Goal: Transaction & Acquisition: Book appointment/travel/reservation

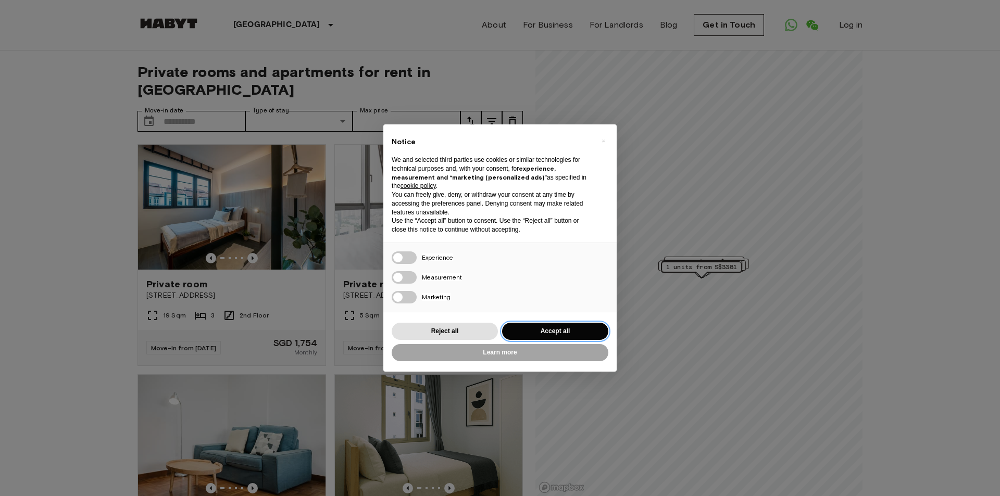
click at [580, 329] on button "Accept all" at bounding box center [555, 331] width 106 height 17
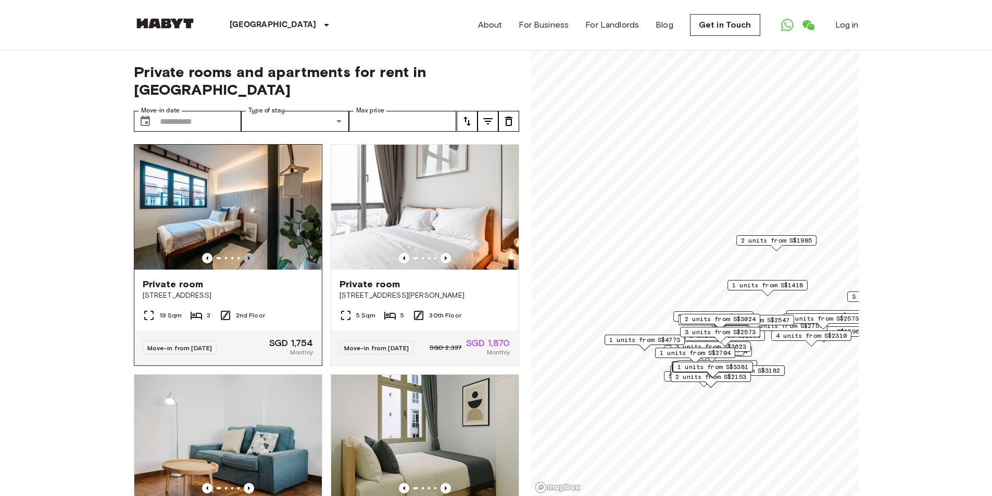
click at [250, 253] on icon "Previous image" at bounding box center [249, 258] width 10 height 10
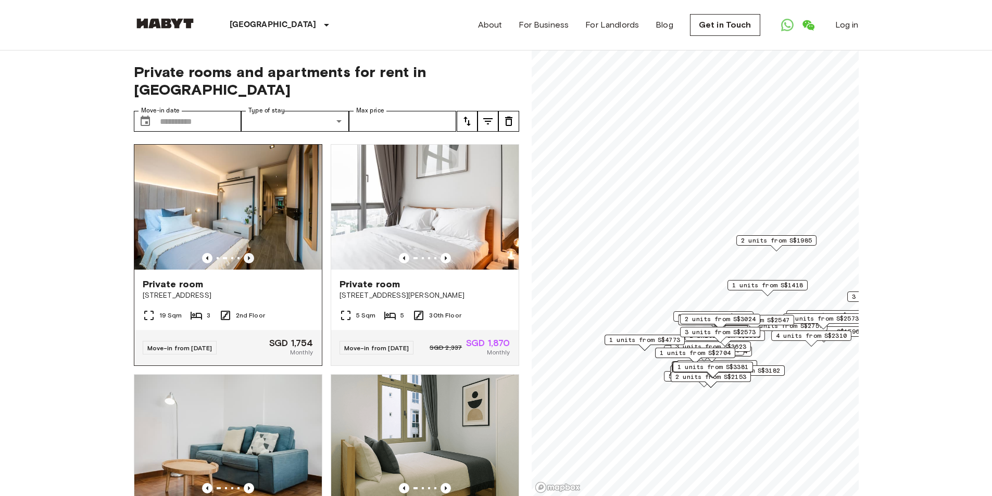
click at [250, 253] on icon "Previous image" at bounding box center [249, 258] width 10 height 10
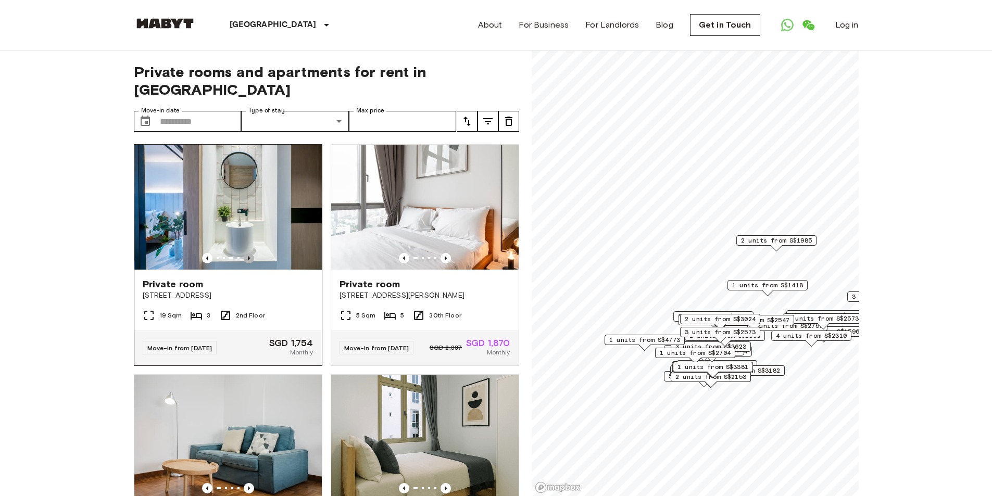
click at [250, 253] on icon "Previous image" at bounding box center [249, 258] width 10 height 10
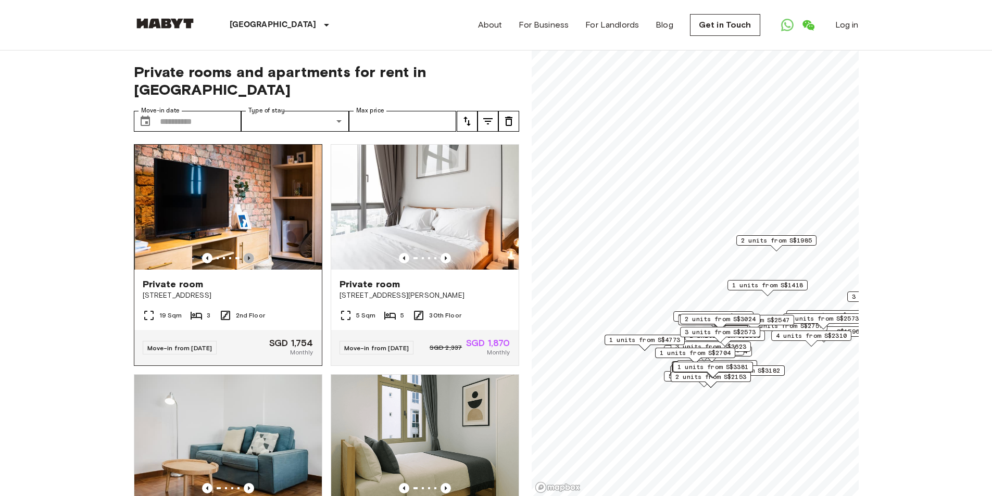
click at [250, 253] on icon "Previous image" at bounding box center [249, 258] width 10 height 10
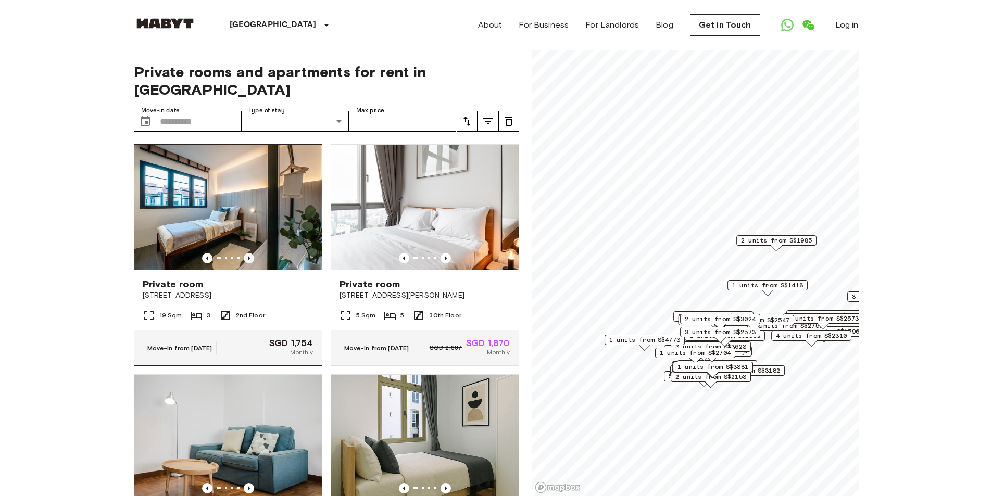
click at [250, 253] on icon "Previous image" at bounding box center [249, 258] width 10 height 10
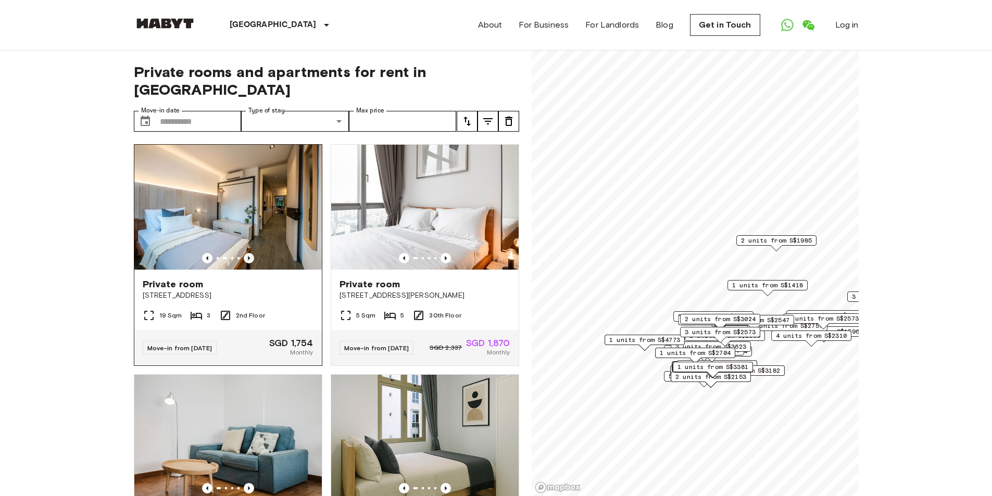
click at [250, 253] on icon "Previous image" at bounding box center [249, 258] width 10 height 10
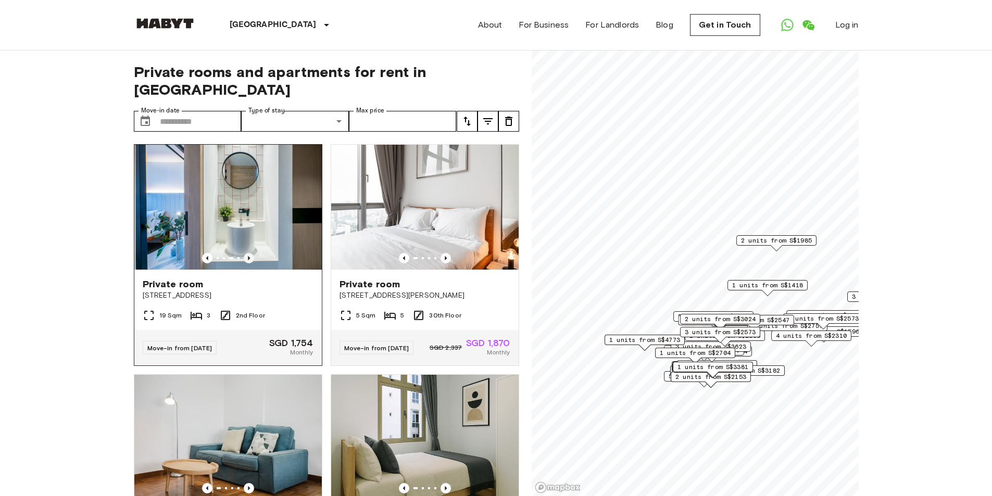
click at [250, 253] on icon "Previous image" at bounding box center [249, 258] width 10 height 10
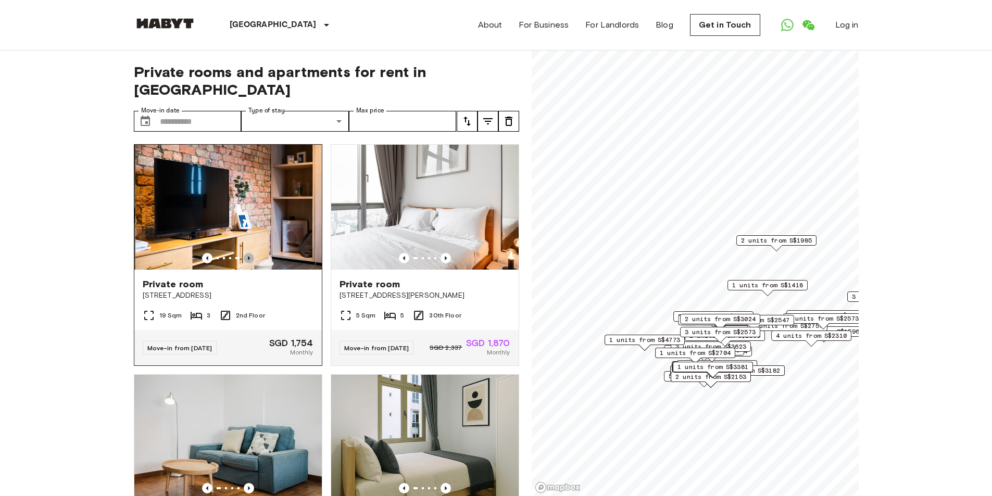
click at [250, 253] on icon "Previous image" at bounding box center [249, 258] width 10 height 10
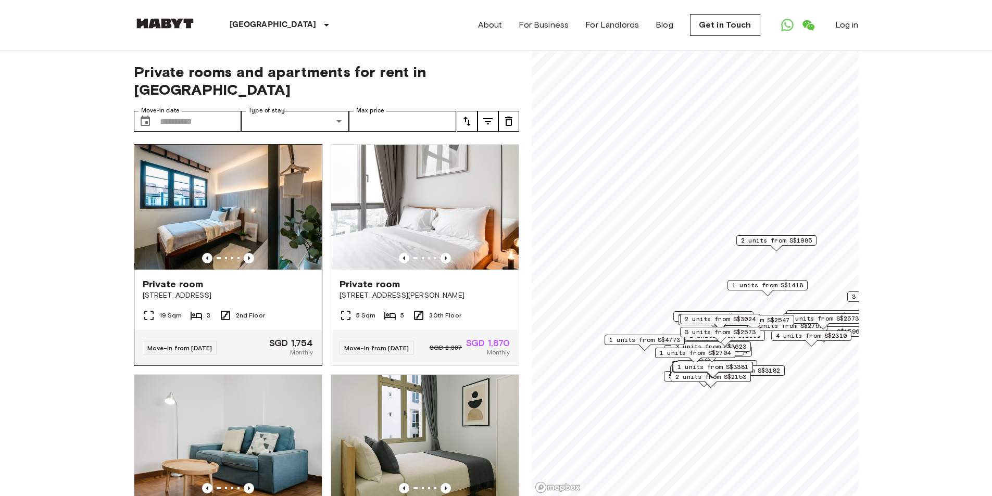
click at [177, 278] on span "Private room" at bounding box center [173, 284] width 61 height 13
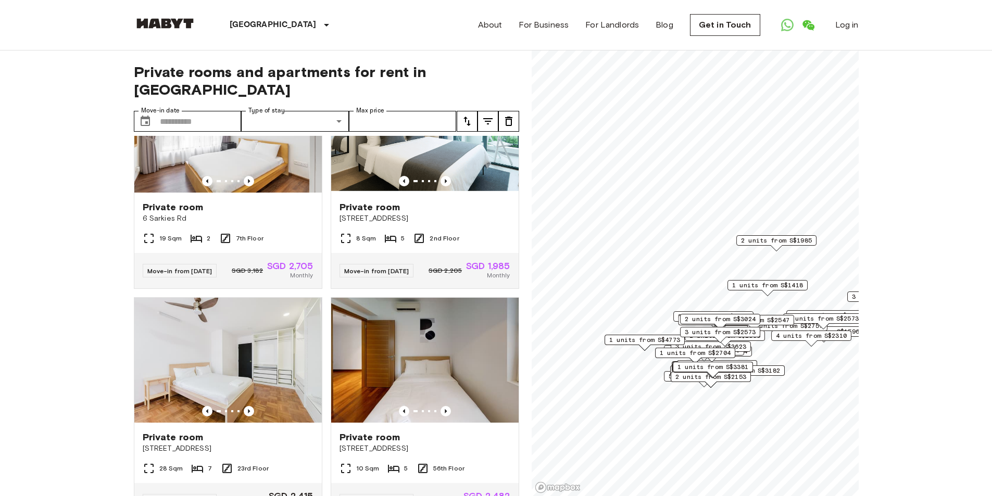
scroll to position [573, 0]
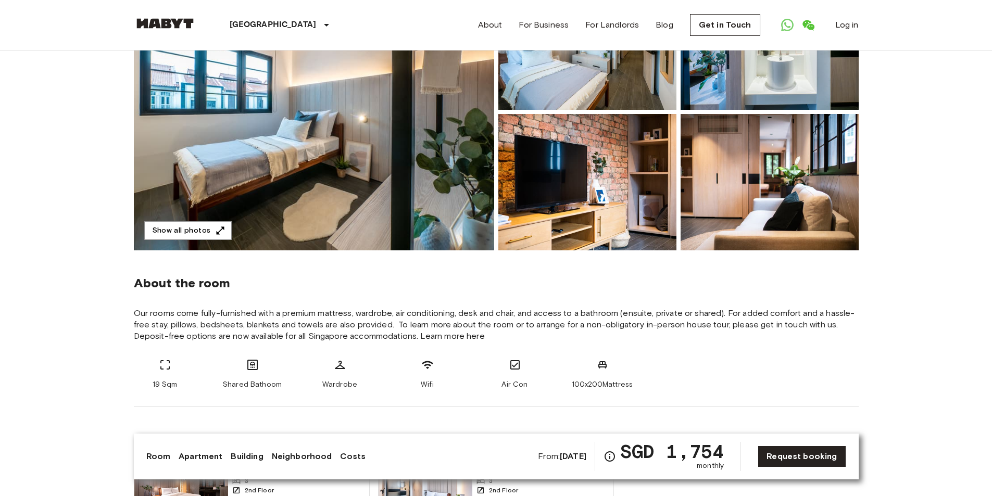
scroll to position [156, 0]
